Goal: Transaction & Acquisition: Purchase product/service

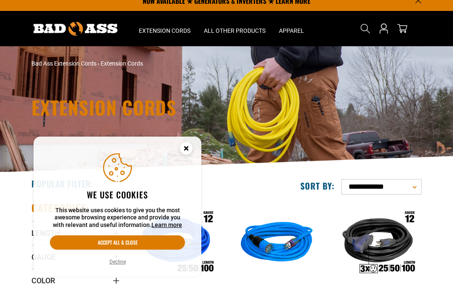
scroll to position [19, 0]
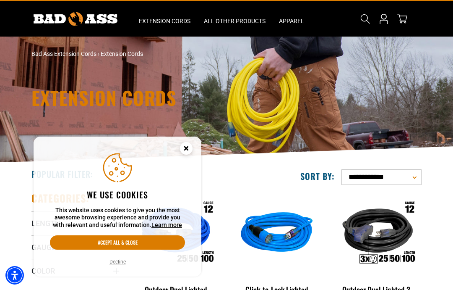
click at [85, 249] on button "Accept all & close" at bounding box center [117, 242] width 135 height 14
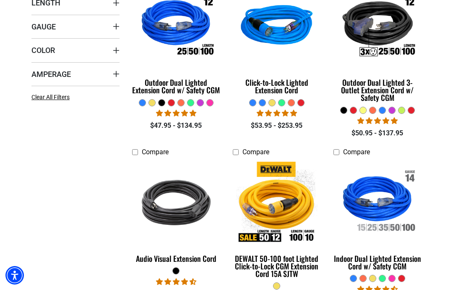
scroll to position [245, 0]
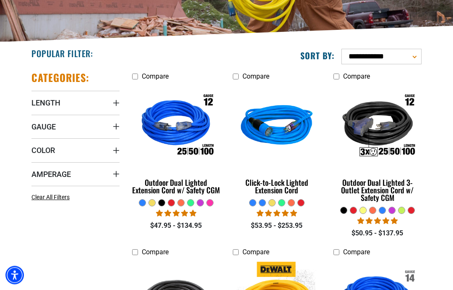
click at [40, 173] on span "Amperage" at bounding box center [50, 175] width 39 height 10
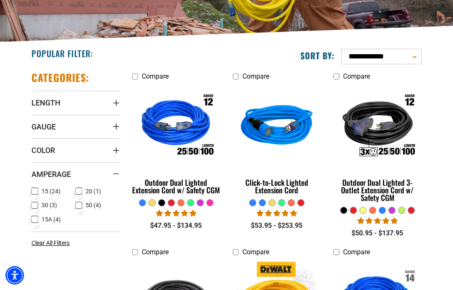
click at [36, 206] on icon at bounding box center [34, 205] width 7 height 11
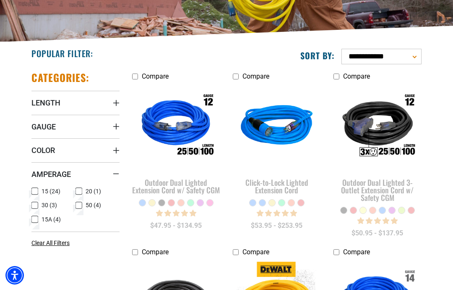
scroll to position [173, 0]
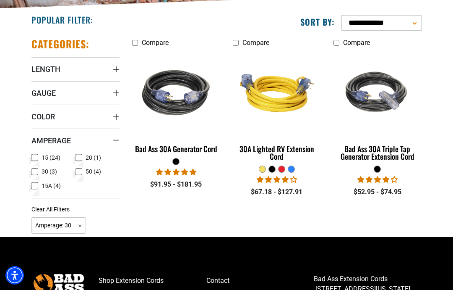
click at [399, 154] on div "Bad Ass 30A Triple Tap Generator Extension Cord" at bounding box center [378, 152] width 88 height 15
